Goal: Task Accomplishment & Management: Complete application form

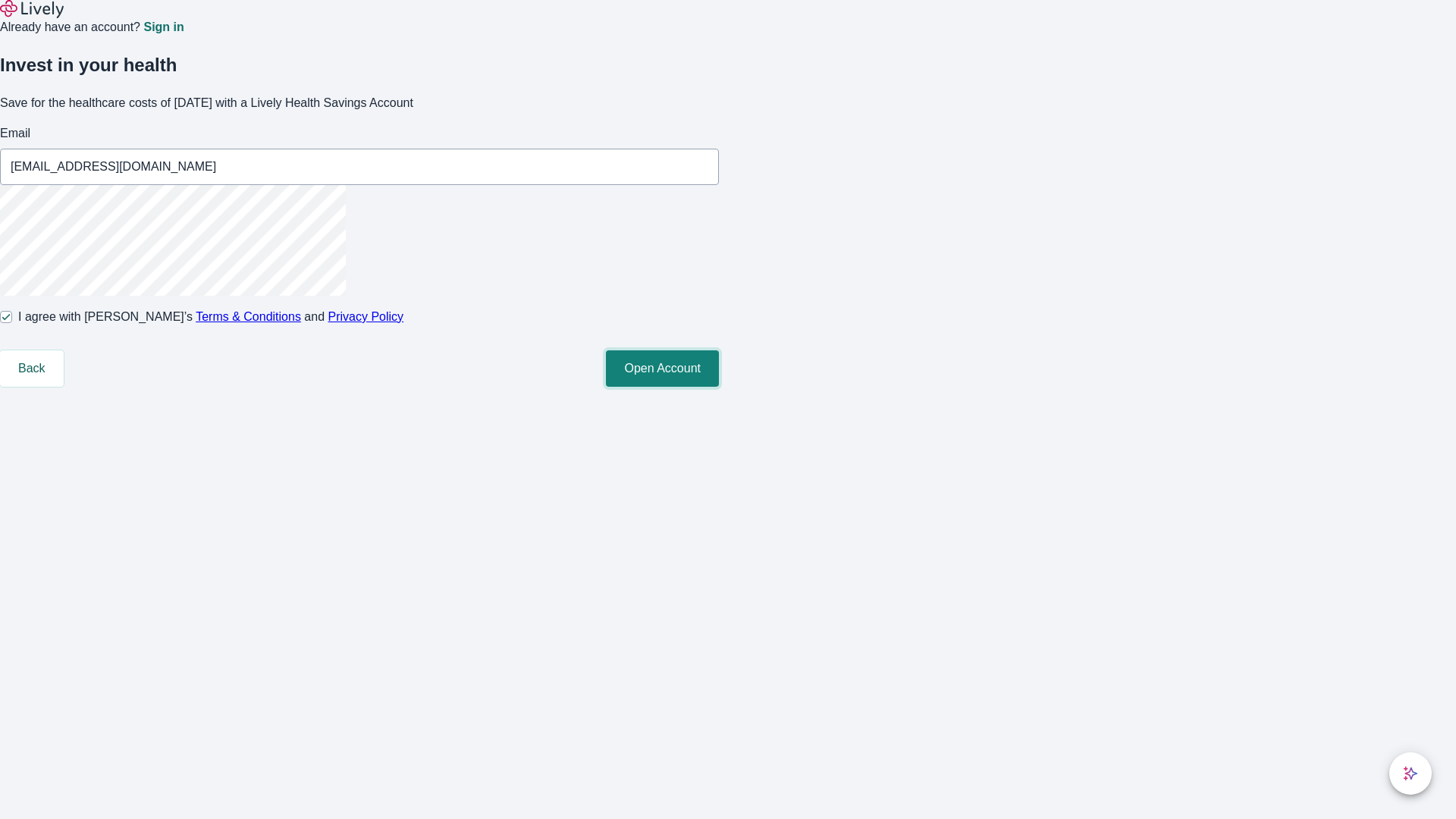
click at [719, 386] on button "Open Account" at bounding box center [662, 368] width 113 height 37
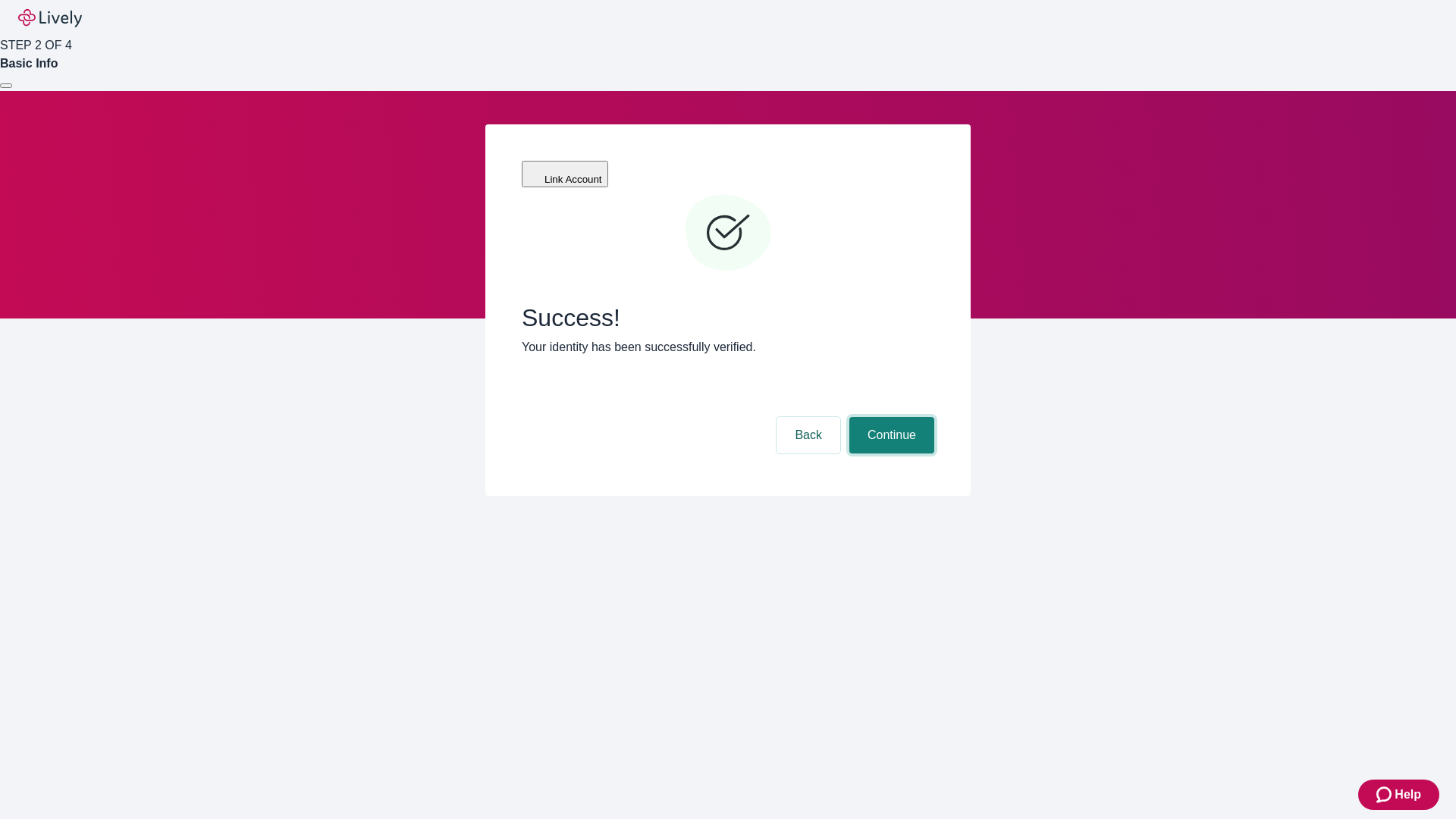
click at [889, 417] on button "Continue" at bounding box center [891, 435] width 85 height 37
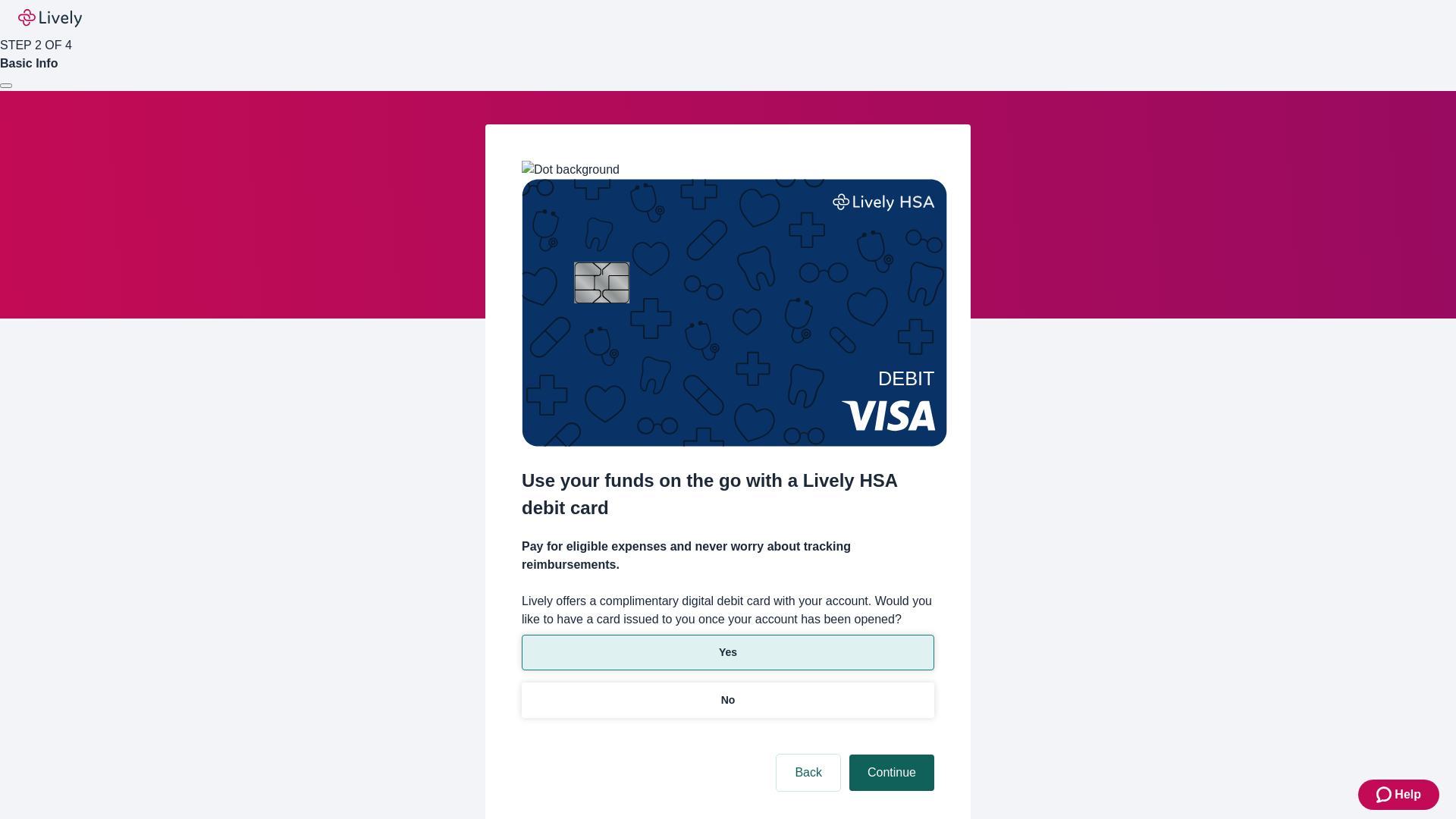
click at [727, 644] on p "Yes" at bounding box center [728, 652] width 18 height 16
click at [889, 754] on button "Continue" at bounding box center [891, 772] width 85 height 37
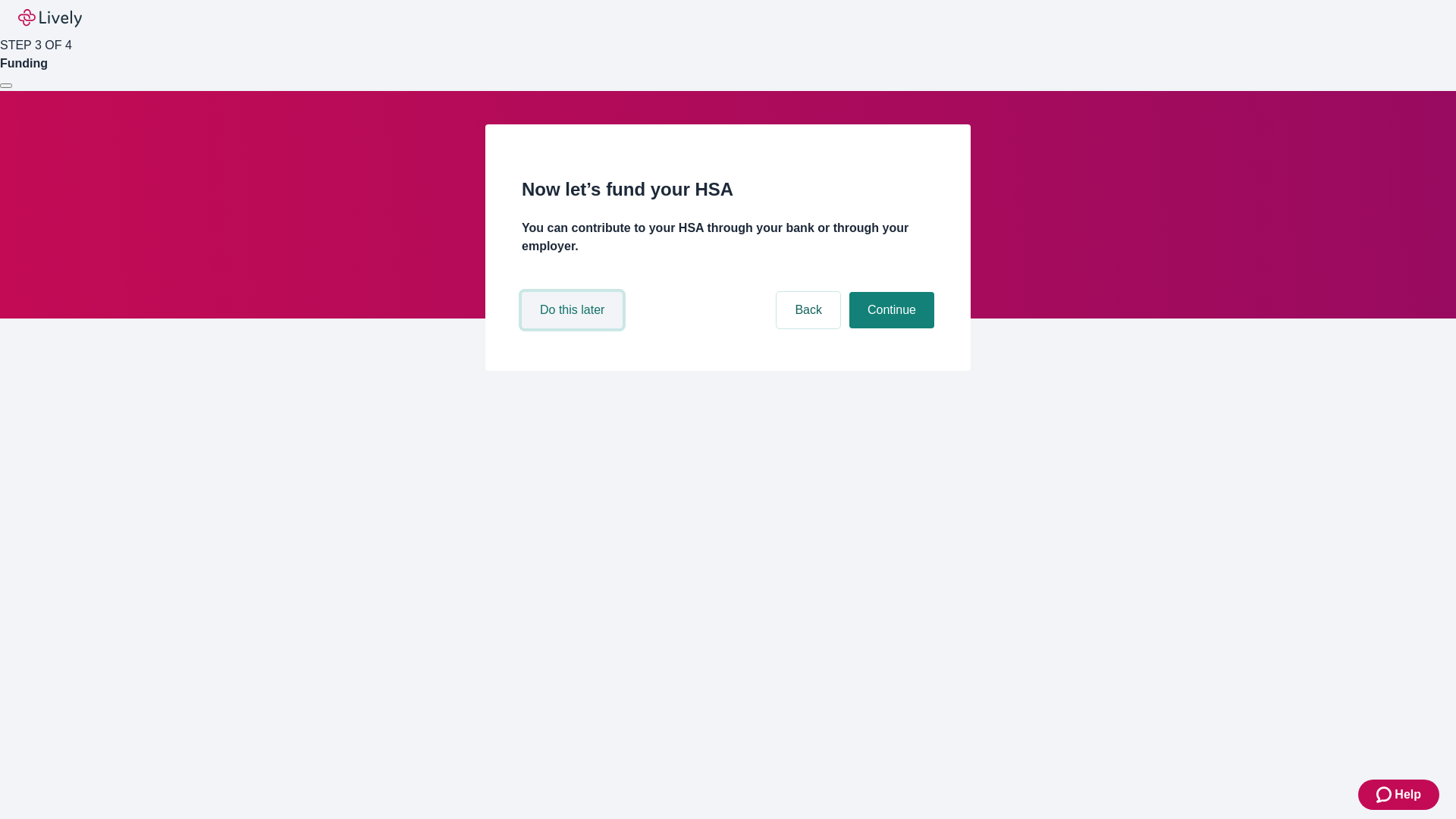
click at [574, 329] on button "Do this later" at bounding box center [572, 310] width 101 height 37
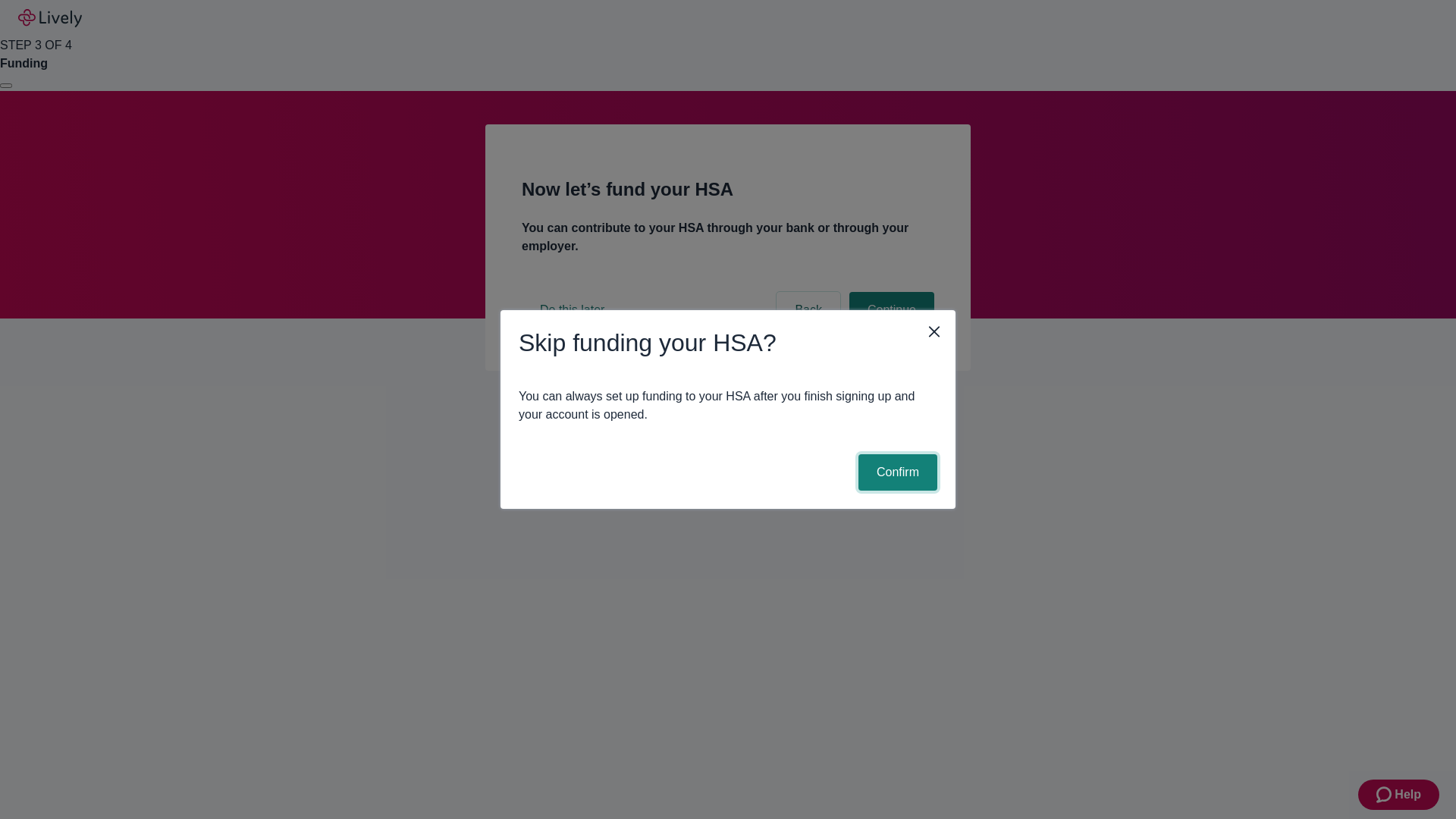
click at [896, 473] on button "Confirm" at bounding box center [897, 472] width 79 height 37
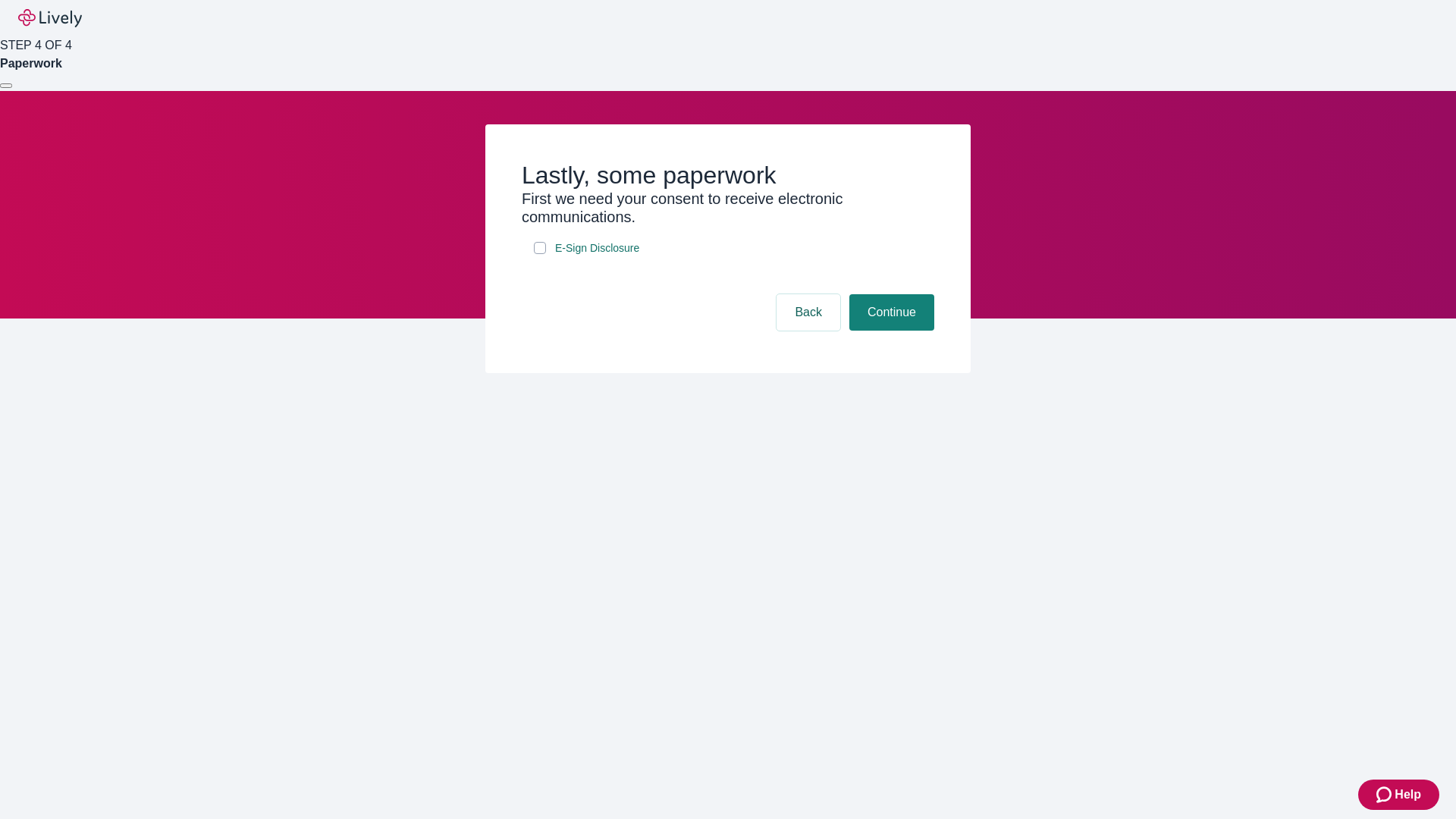
click at [540, 254] on input "E-Sign Disclosure" at bounding box center [539, 247] width 12 height 12
checkbox input "true"
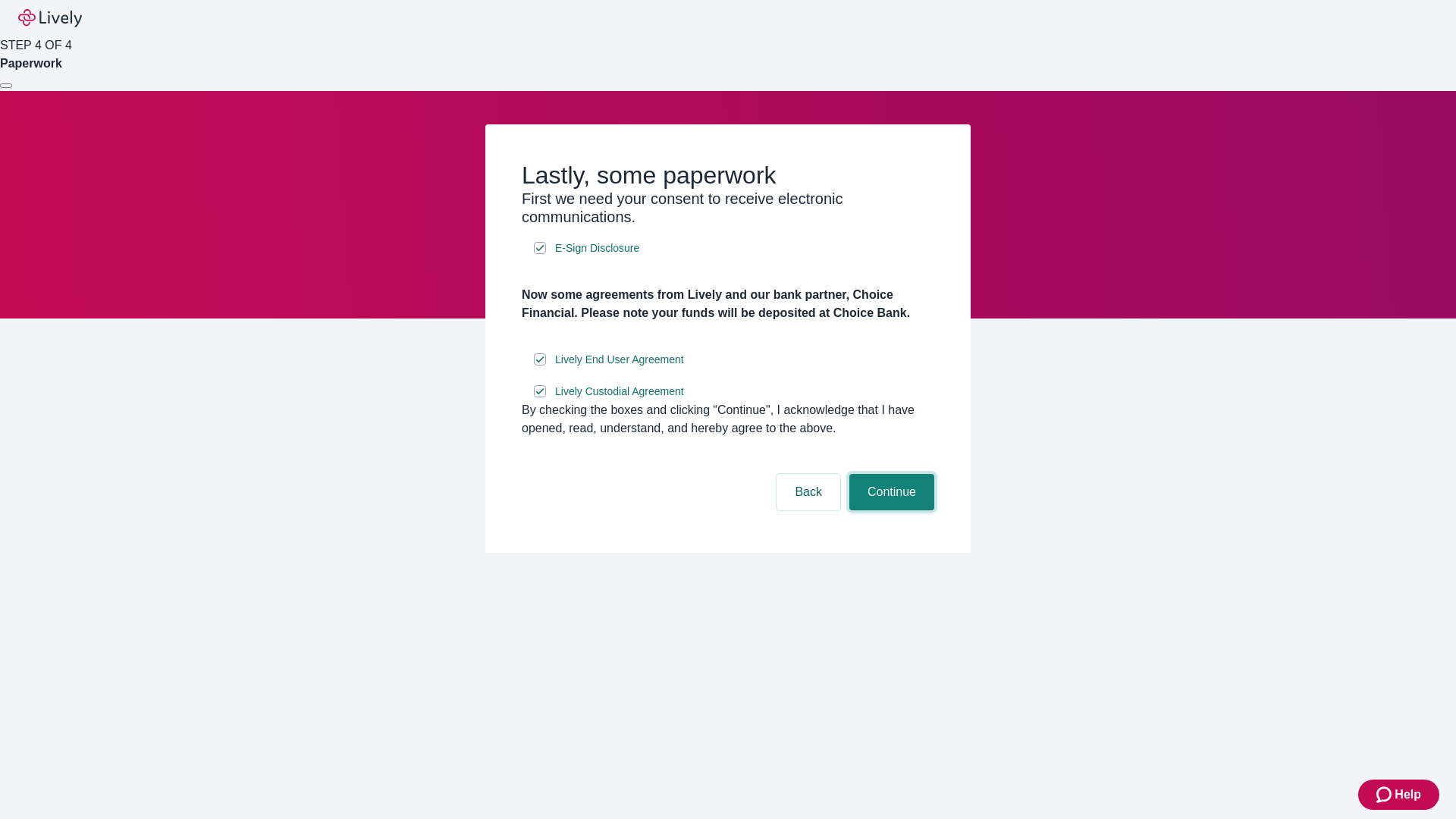
click at [889, 510] on button "Continue" at bounding box center [891, 492] width 85 height 37
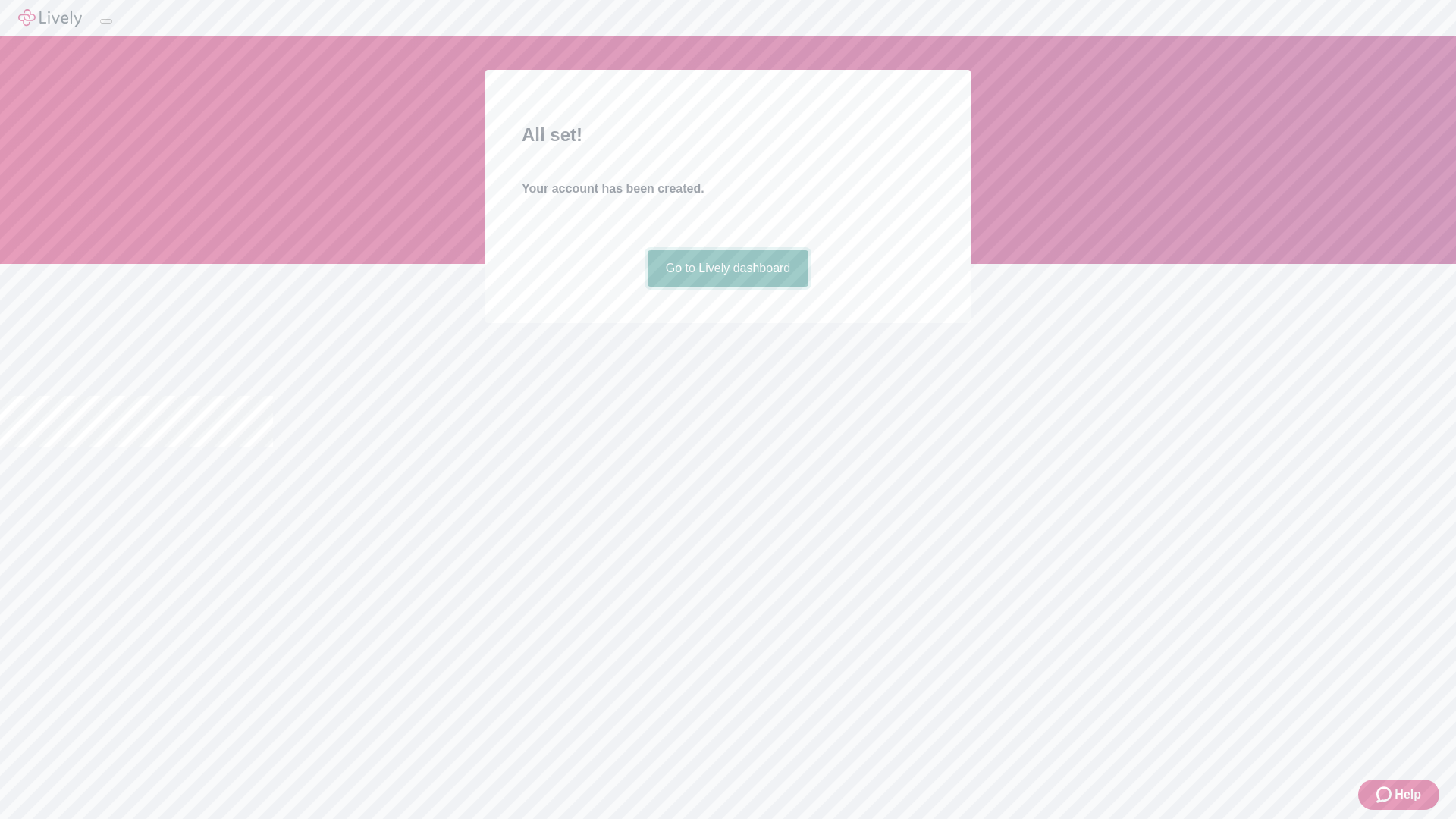
click at [727, 286] on link "Go to Lively dashboard" at bounding box center [728, 268] width 162 height 37
